Goal: Information Seeking & Learning: Learn about a topic

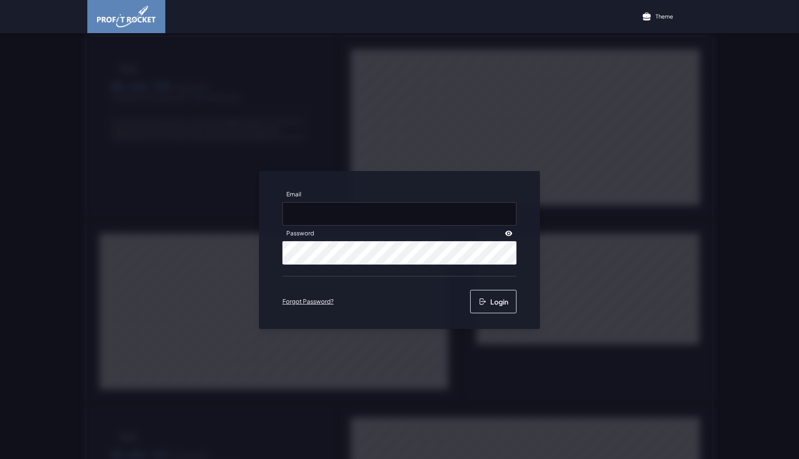
type input "[EMAIL_ADDRESS][PERSON_NAME][DOMAIN_NAME]"
click at [500, 303] on button "Login" at bounding box center [493, 301] width 46 height 23
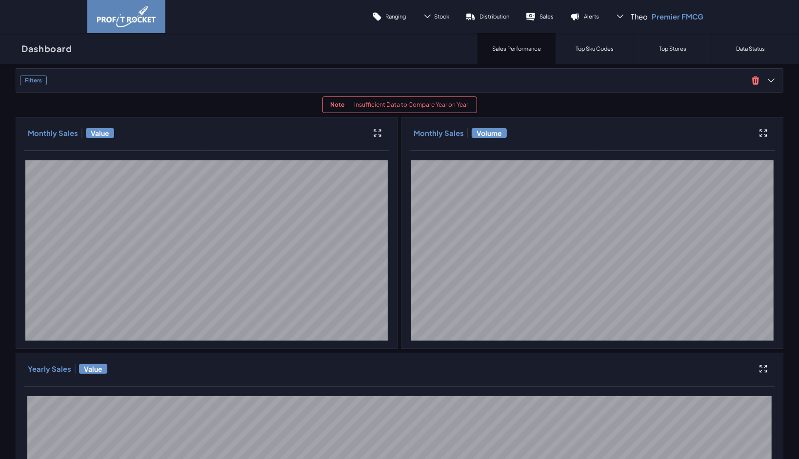
click at [566, 80] on span "Filters" at bounding box center [384, 81] width 728 height 10
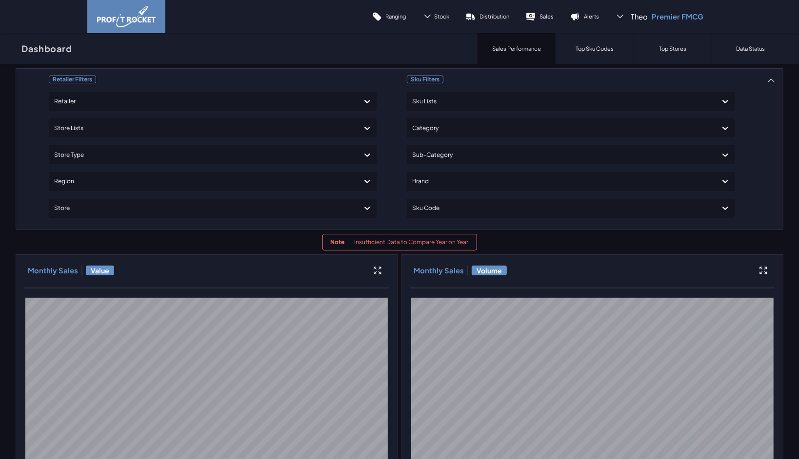
click at [583, 44] on div "Top Sku Codes" at bounding box center [594, 48] width 78 height 31
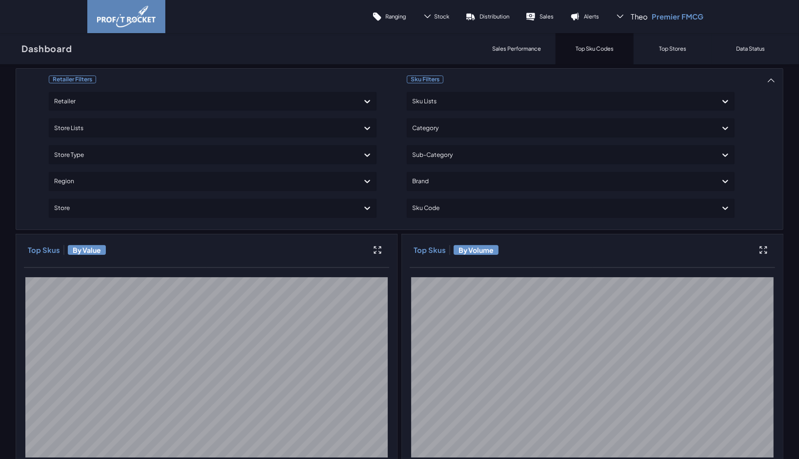
click at [525, 47] on p "Sales Performance" at bounding box center [516, 48] width 49 height 7
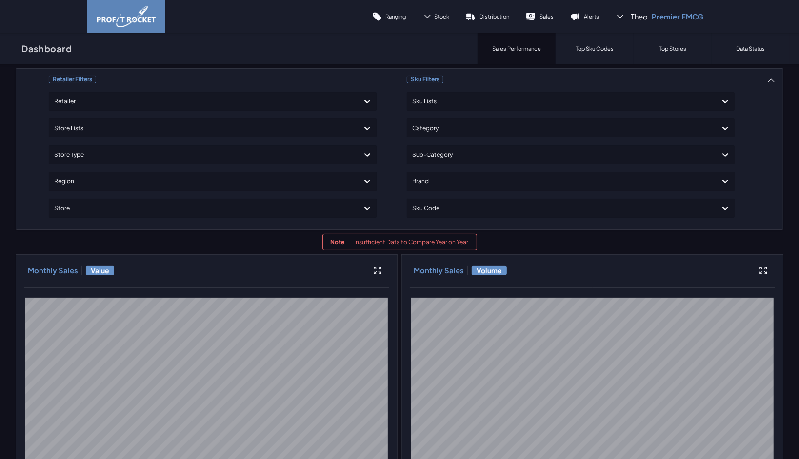
click at [590, 47] on p "Top Sku Codes" at bounding box center [594, 48] width 38 height 7
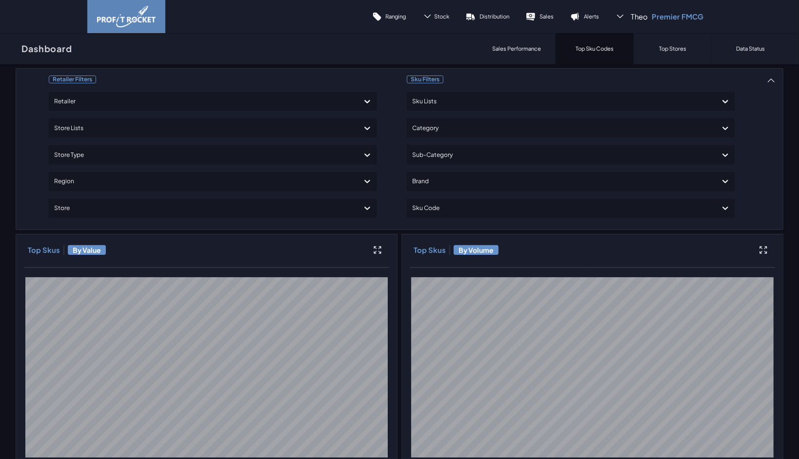
click at [537, 18] on link "Sales" at bounding box center [539, 16] width 44 height 23
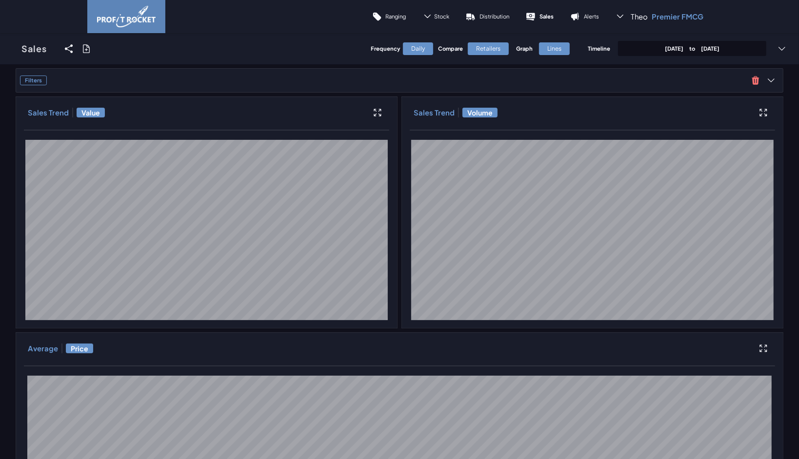
click at [704, 82] on span "Filters" at bounding box center [384, 81] width 728 height 10
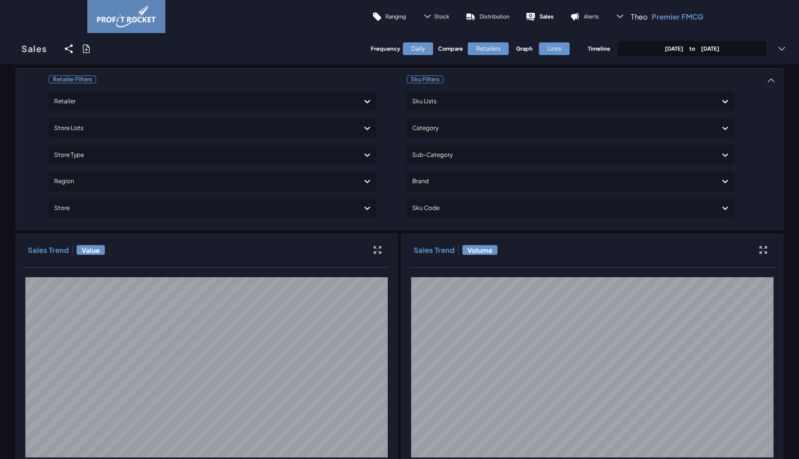
click at [690, 80] on div "Sku Filters Sku Lists Category Sub-Category Brand Sku Code" at bounding box center [571, 149] width 328 height 153
drag, startPoint x: 122, startPoint y: 20, endPoint x: 138, endPoint y: 20, distance: 15.6
click at [122, 20] on img at bounding box center [126, 16] width 59 height 21
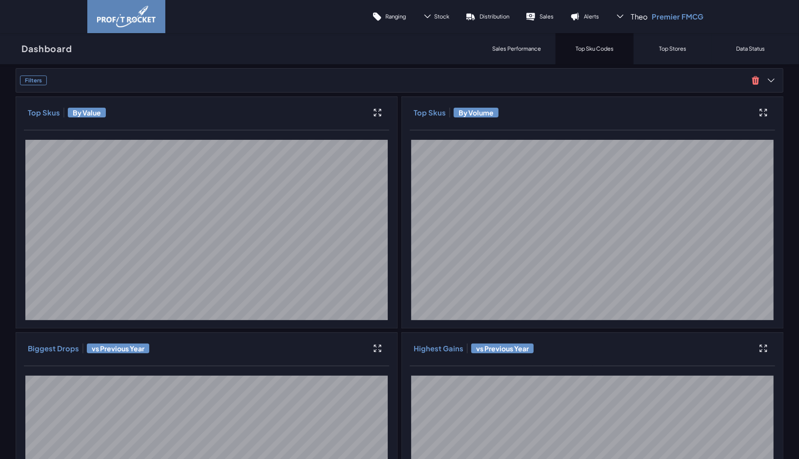
click at [512, 52] on p "Sales Performance" at bounding box center [516, 48] width 49 height 7
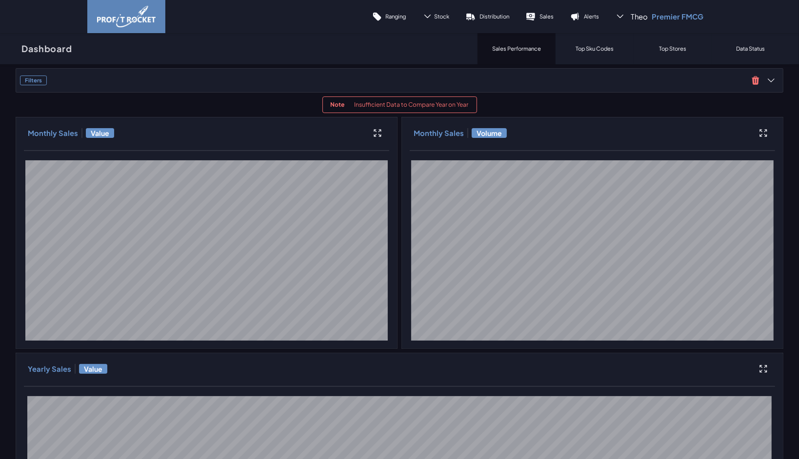
click at [599, 50] on p "Top Sku Codes" at bounding box center [594, 48] width 38 height 7
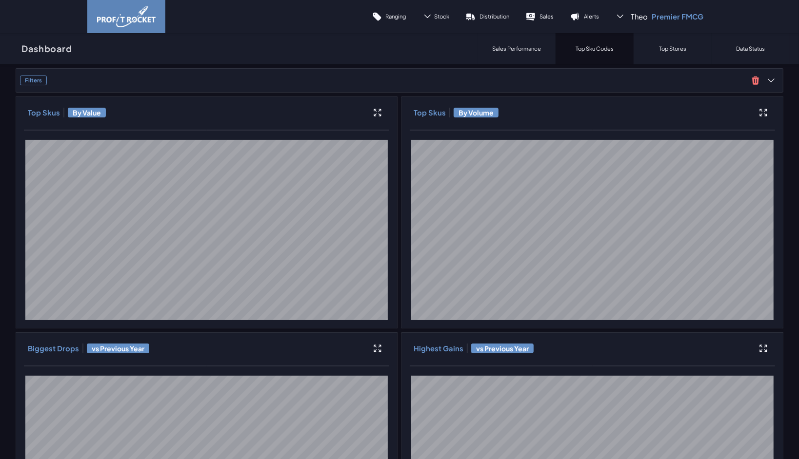
click at [667, 50] on p "Top Stores" at bounding box center [672, 48] width 27 height 7
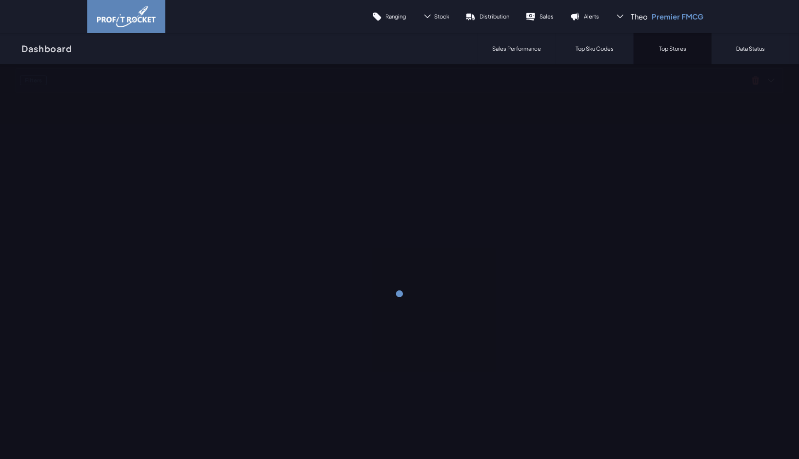
click at [545, 12] on link "Sales" at bounding box center [539, 16] width 44 height 23
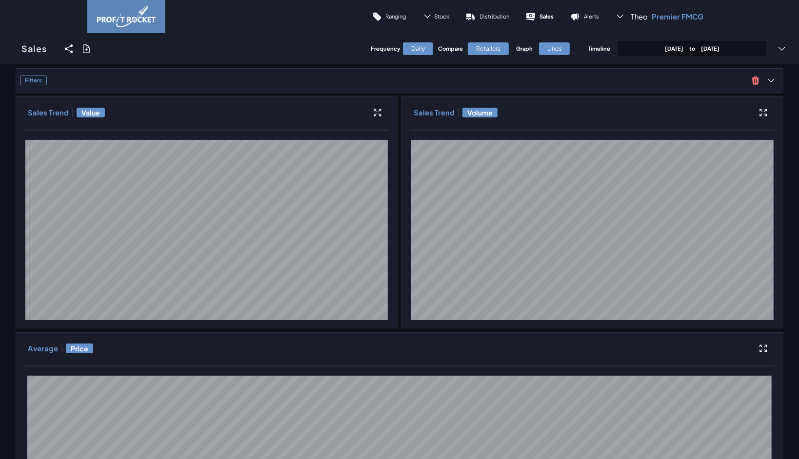
drag, startPoint x: 129, startPoint y: 22, endPoint x: 272, endPoint y: 32, distance: 143.2
click at [129, 22] on img at bounding box center [126, 16] width 59 height 21
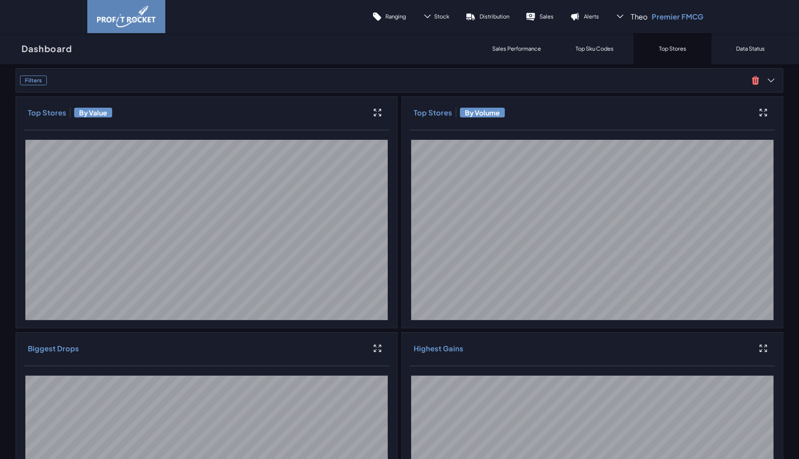
click at [542, 16] on p "Sales" at bounding box center [546, 16] width 14 height 7
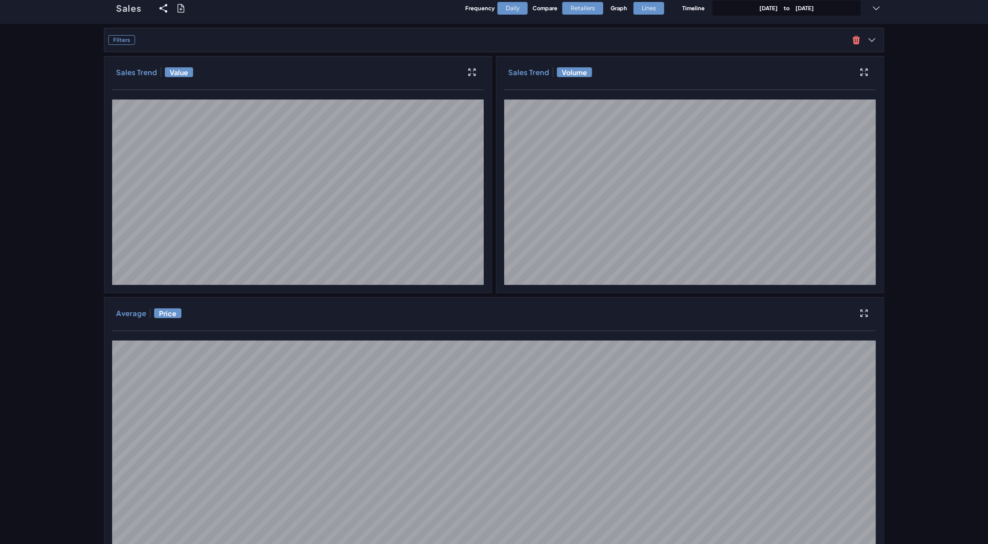
scroll to position [40, 0]
